Goal: Information Seeking & Learning: Check status

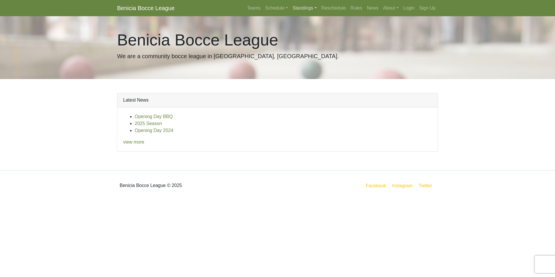
click at [303, 7] on link "Standings" at bounding box center [304, 8] width 29 height 12
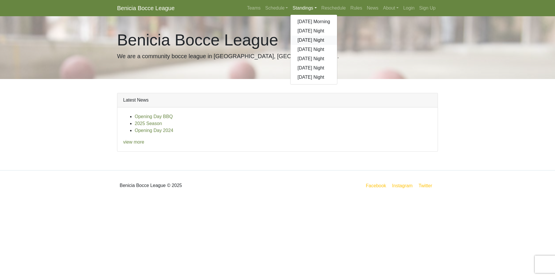
click at [308, 39] on link "[DATE] Night" at bounding box center [313, 40] width 47 height 9
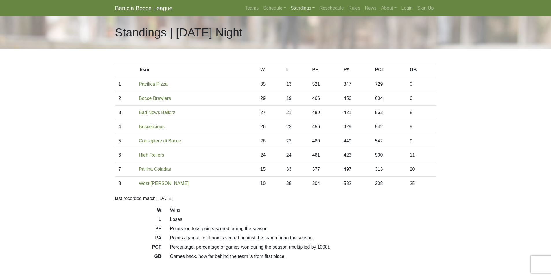
click at [299, 8] on link "Standings" at bounding box center [302, 8] width 29 height 12
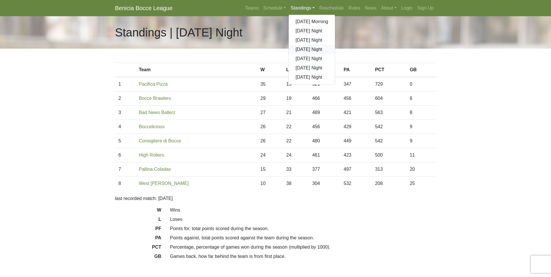
click at [304, 48] on link "[DATE] Night" at bounding box center [311, 49] width 47 height 9
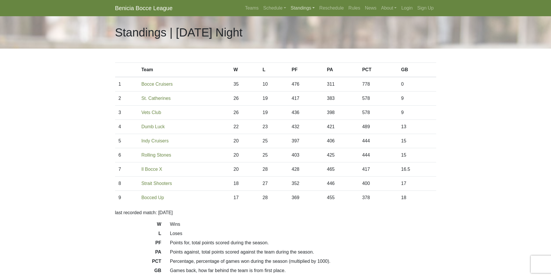
click at [300, 7] on link "Standings" at bounding box center [302, 8] width 29 height 12
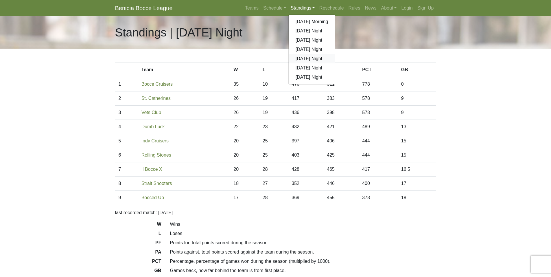
click at [305, 57] on link "[DATE] Night" at bounding box center [311, 58] width 47 height 9
